Goal: Information Seeking & Learning: Learn about a topic

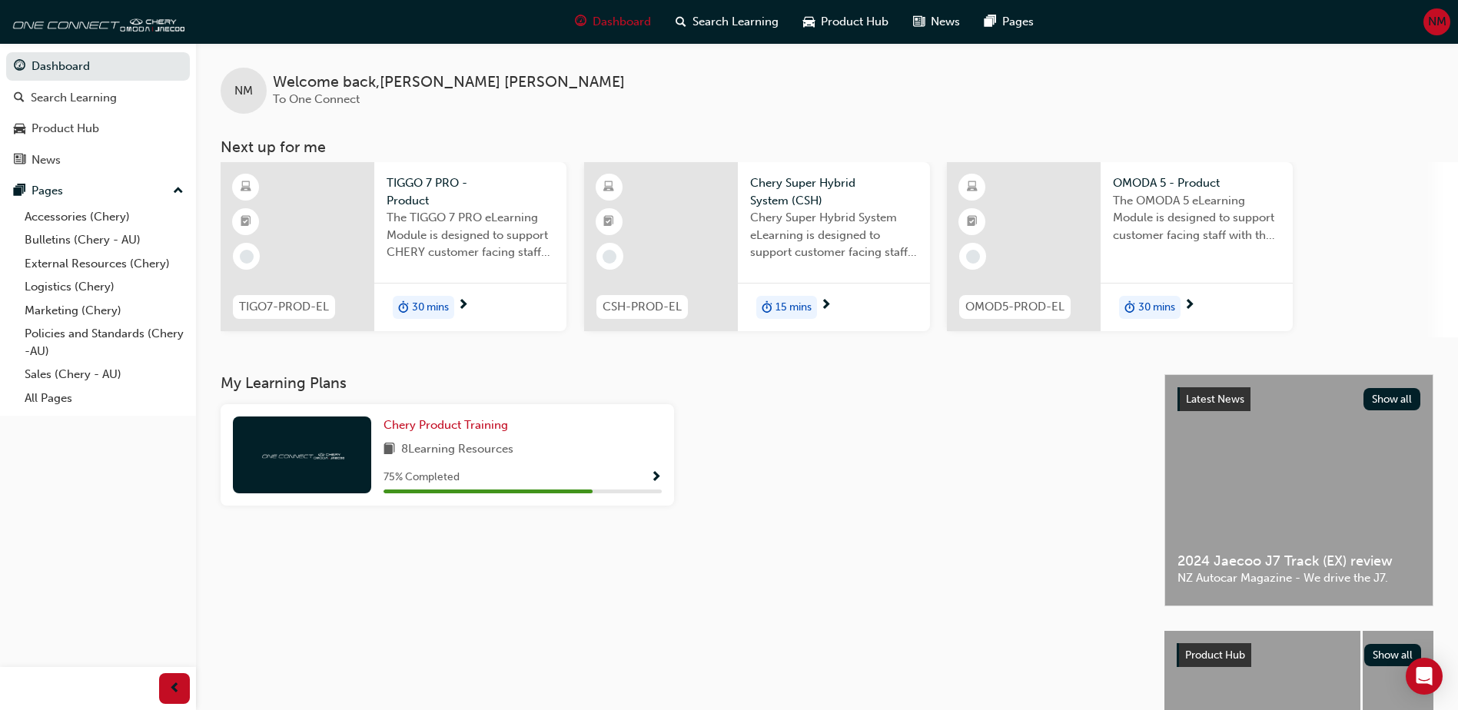
click at [802, 323] on div "15 mins" at bounding box center [834, 307] width 192 height 48
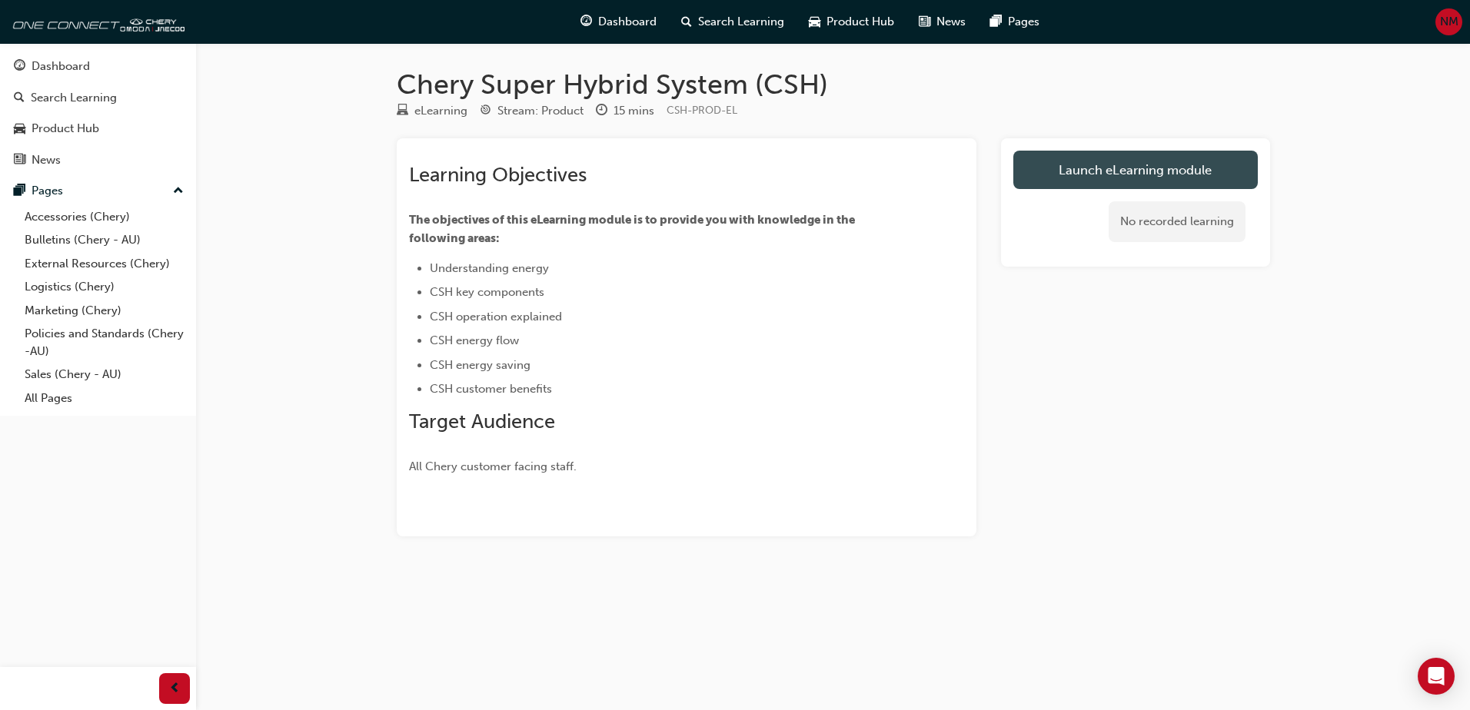
click at [1137, 169] on link "Launch eLearning module" at bounding box center [1135, 170] width 244 height 38
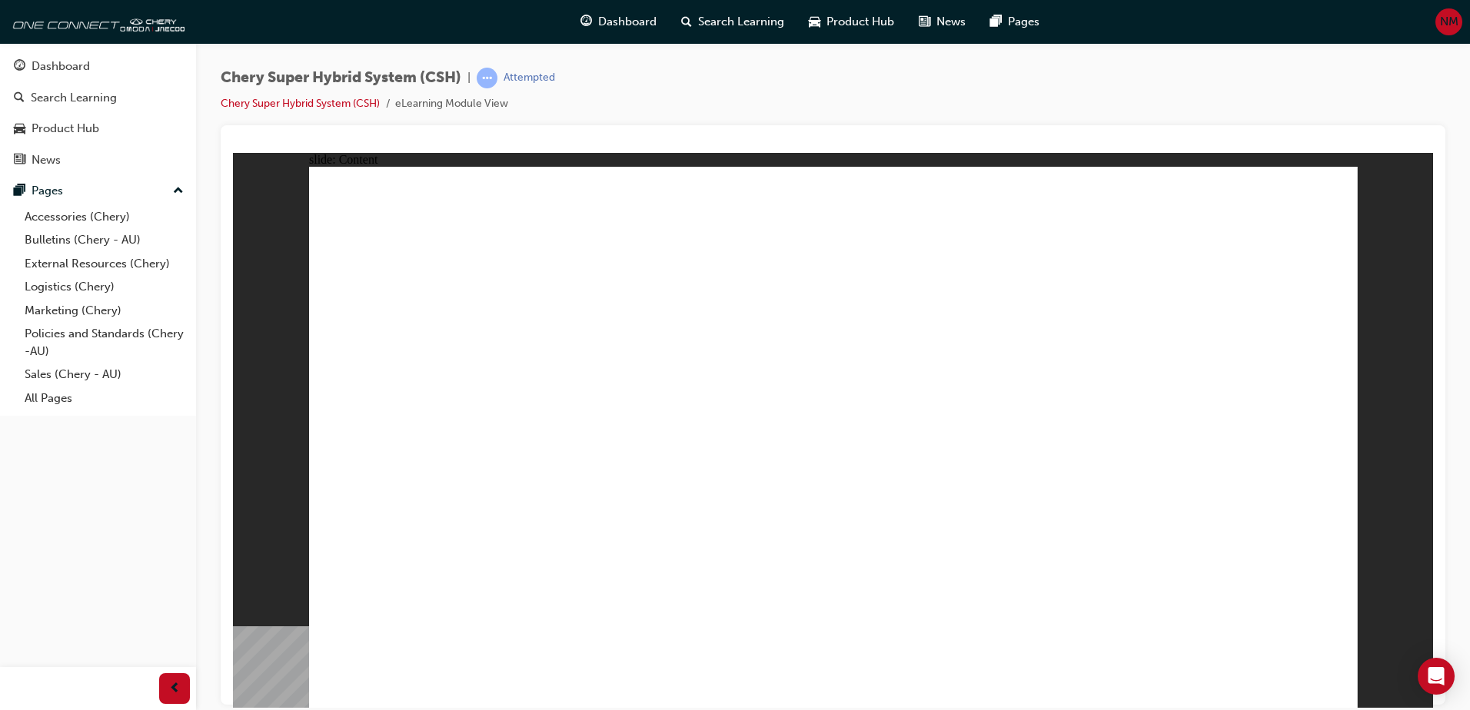
drag, startPoint x: 985, startPoint y: 366, endPoint x: 995, endPoint y: 299, distance: 67.6
drag, startPoint x: 995, startPoint y: 299, endPoint x: 1279, endPoint y: 690, distance: 483.2
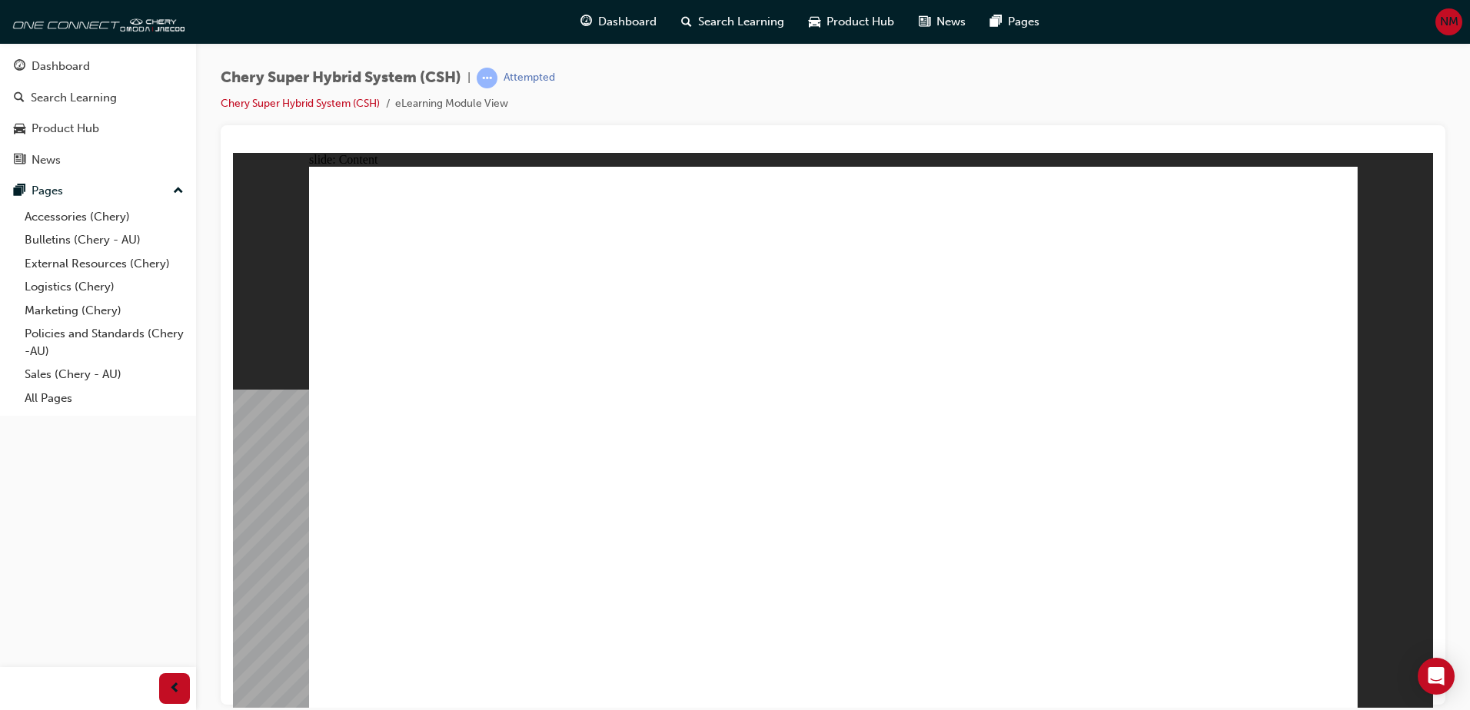
drag, startPoint x: 748, startPoint y: 523, endPoint x: 743, endPoint y: 531, distance: 10.0
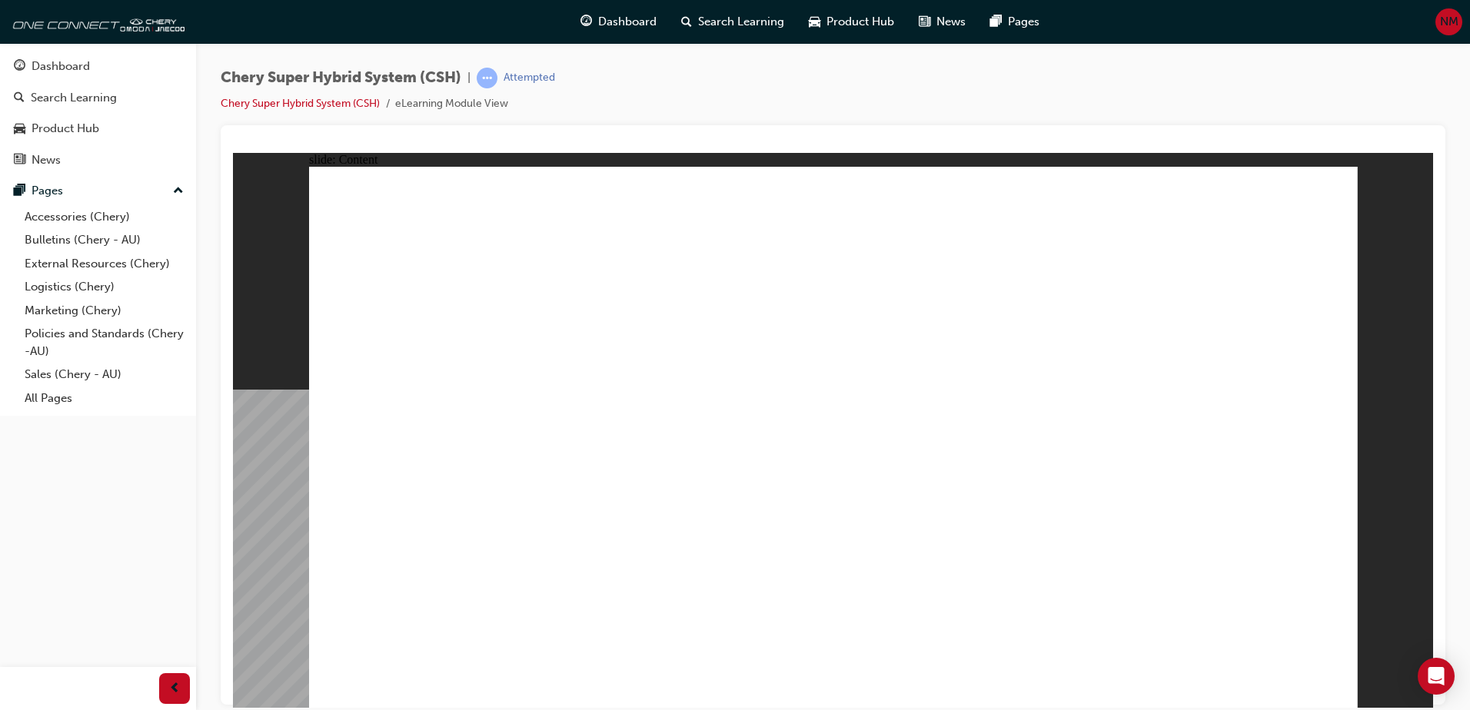
drag, startPoint x: 1133, startPoint y: 553, endPoint x: 1158, endPoint y: 548, distance: 25.9
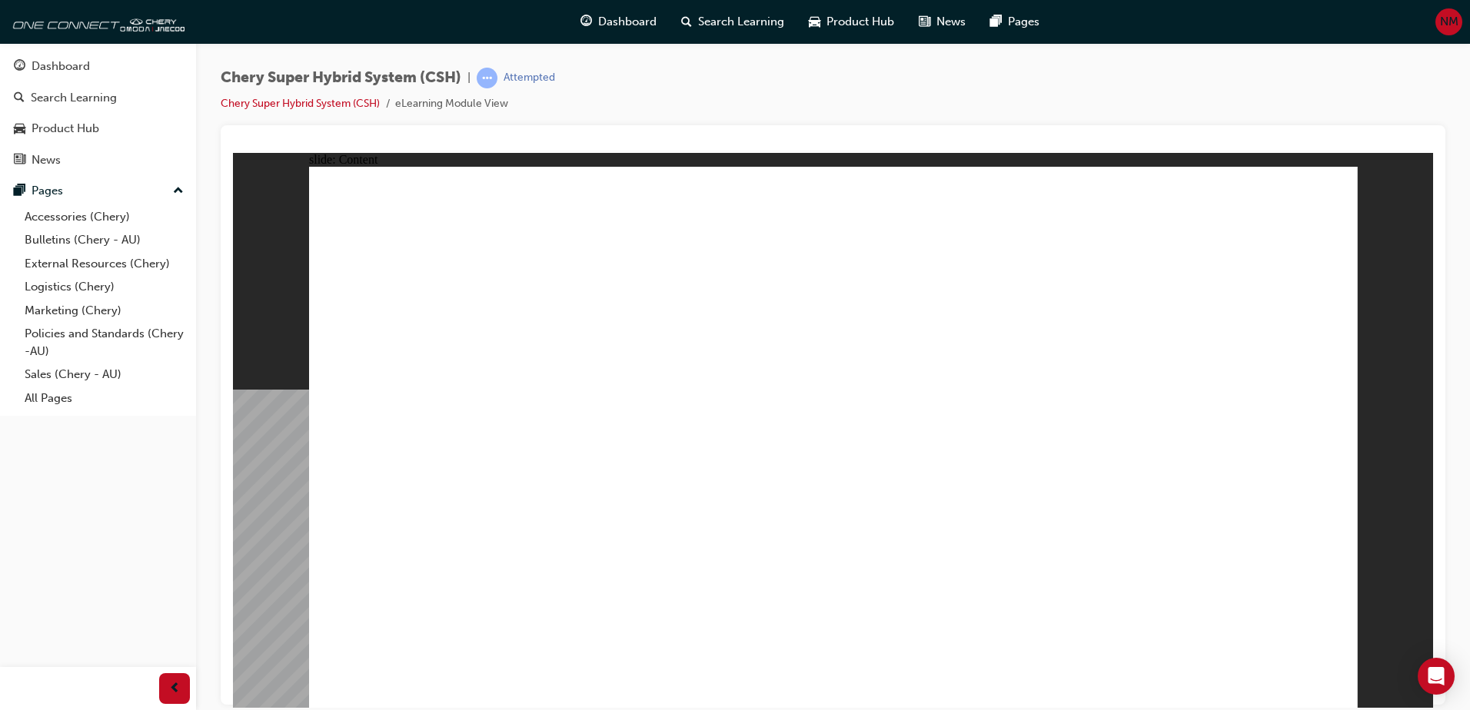
drag, startPoint x: 1240, startPoint y: 537, endPoint x: 1251, endPoint y: 537, distance: 10.8
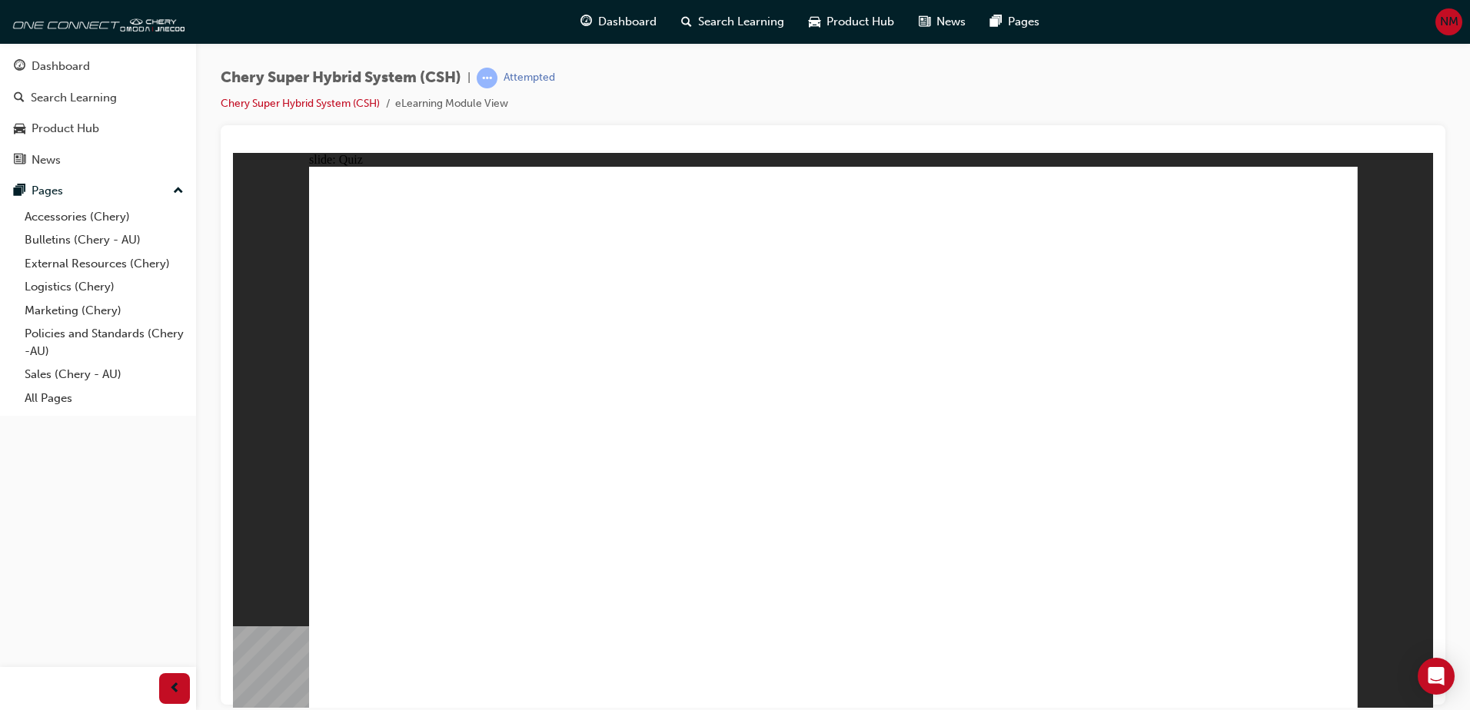
radio input "true"
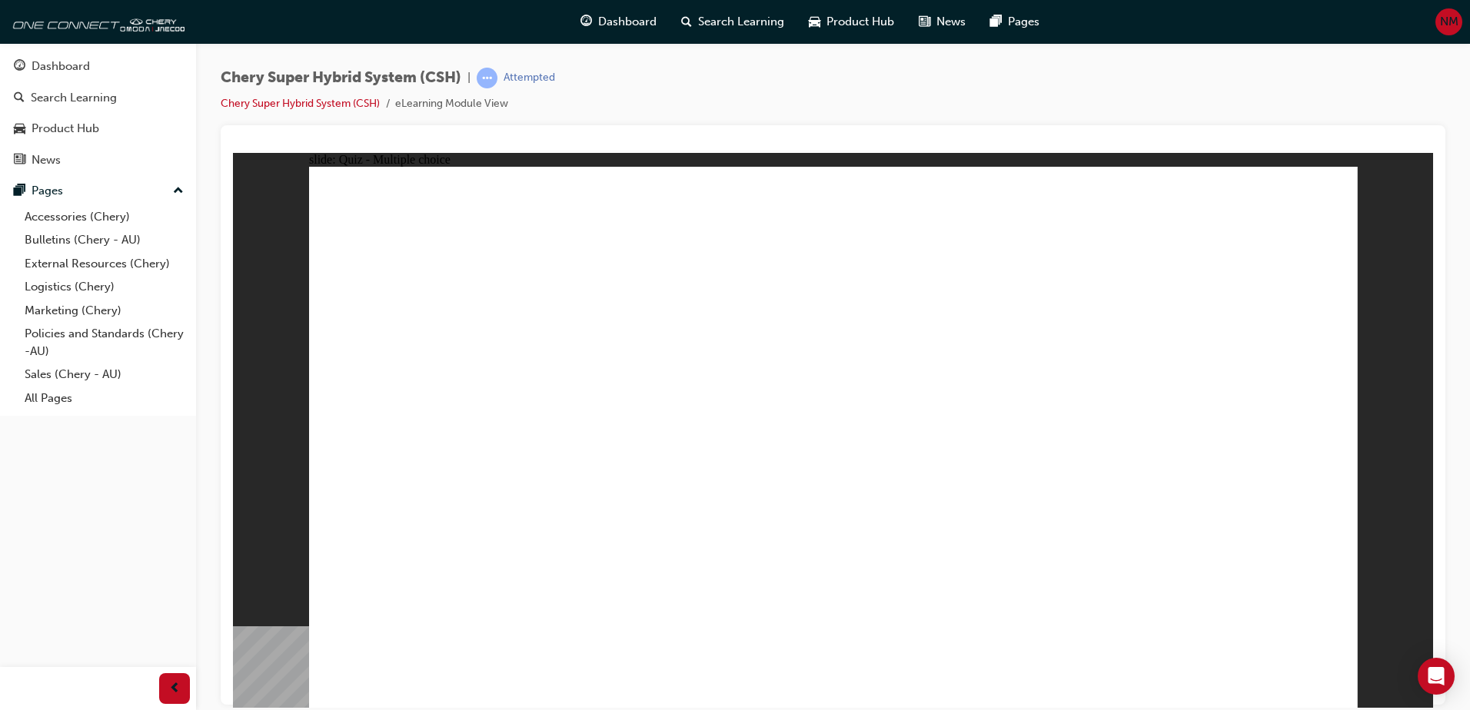
radio input "true"
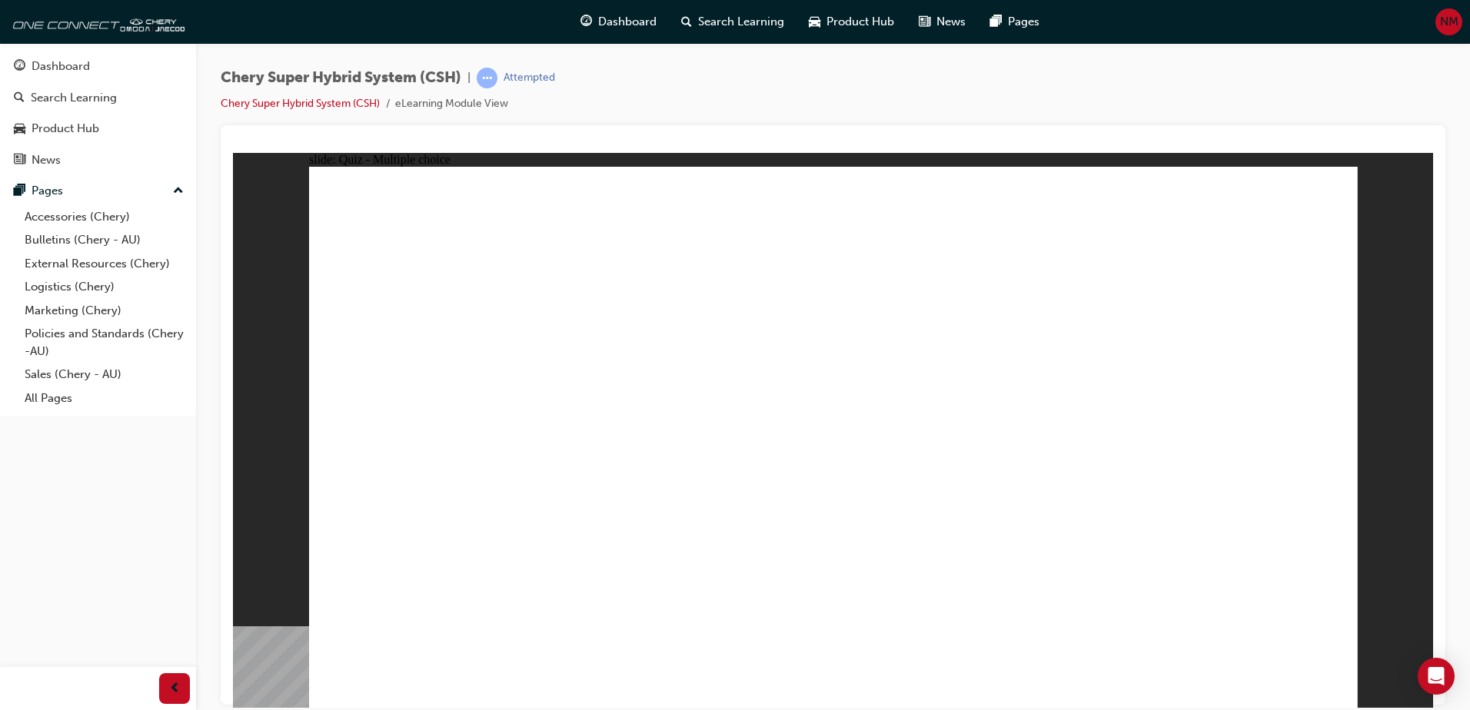
radio input "false"
radio input "true"
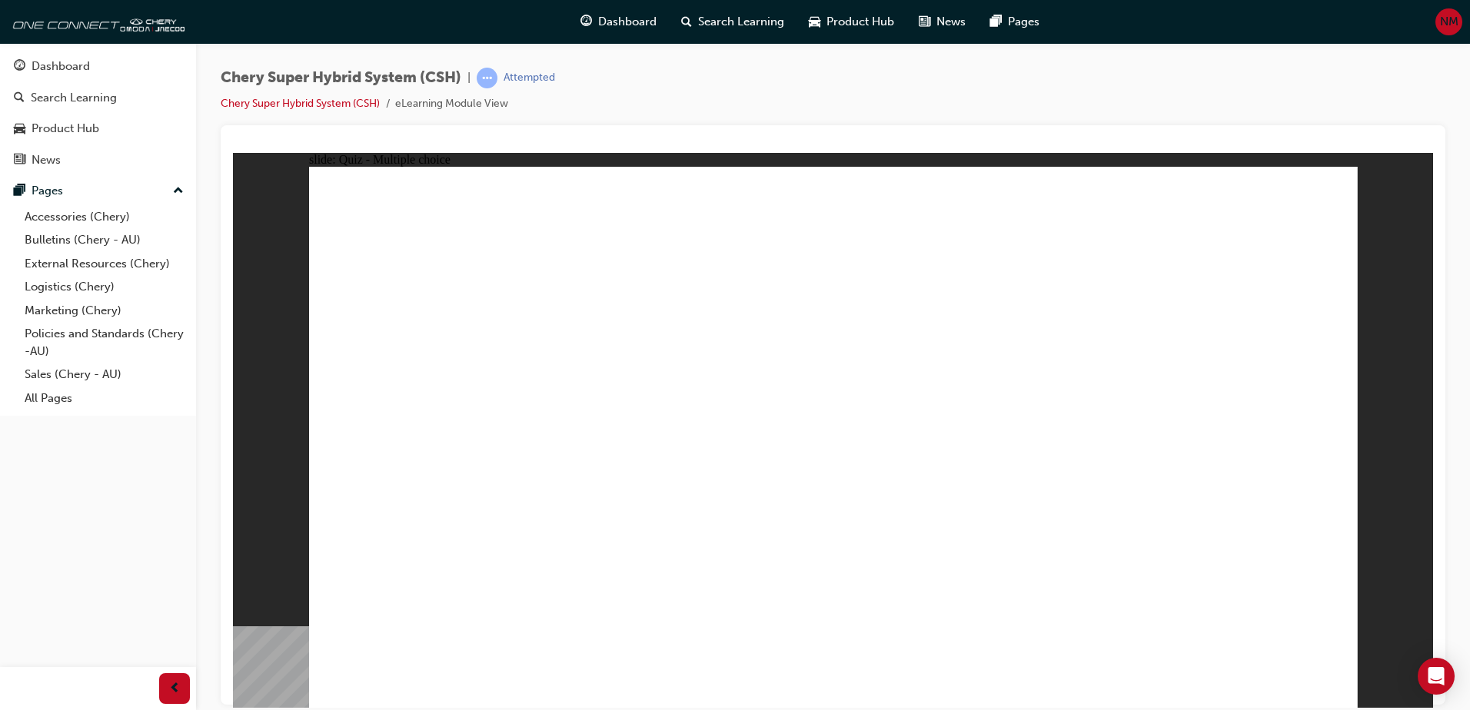
radio input "true"
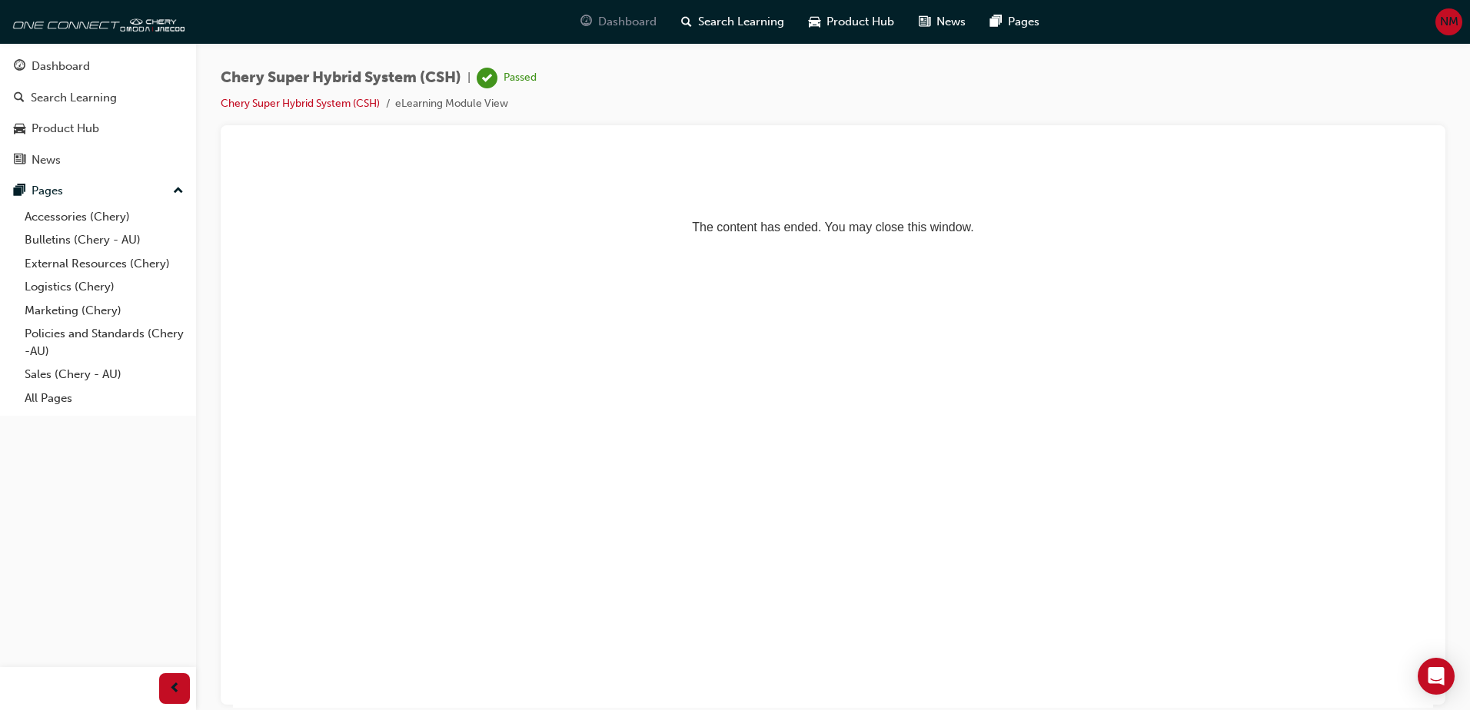
click at [633, 25] on span "Dashboard" at bounding box center [627, 22] width 58 height 18
